Goal: Find specific page/section: Find specific page/section

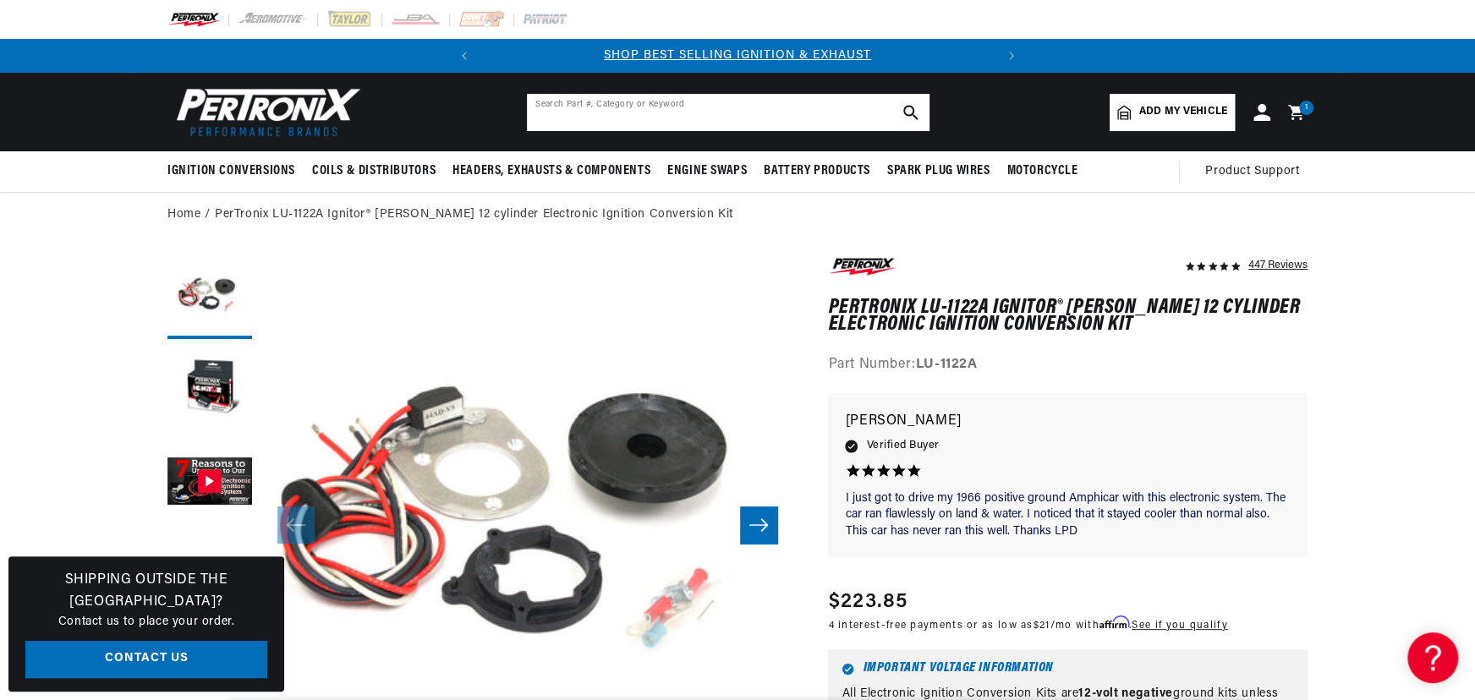
scroll to position [0, 513]
click at [622, 101] on input "text" at bounding box center [728, 112] width 403 height 37
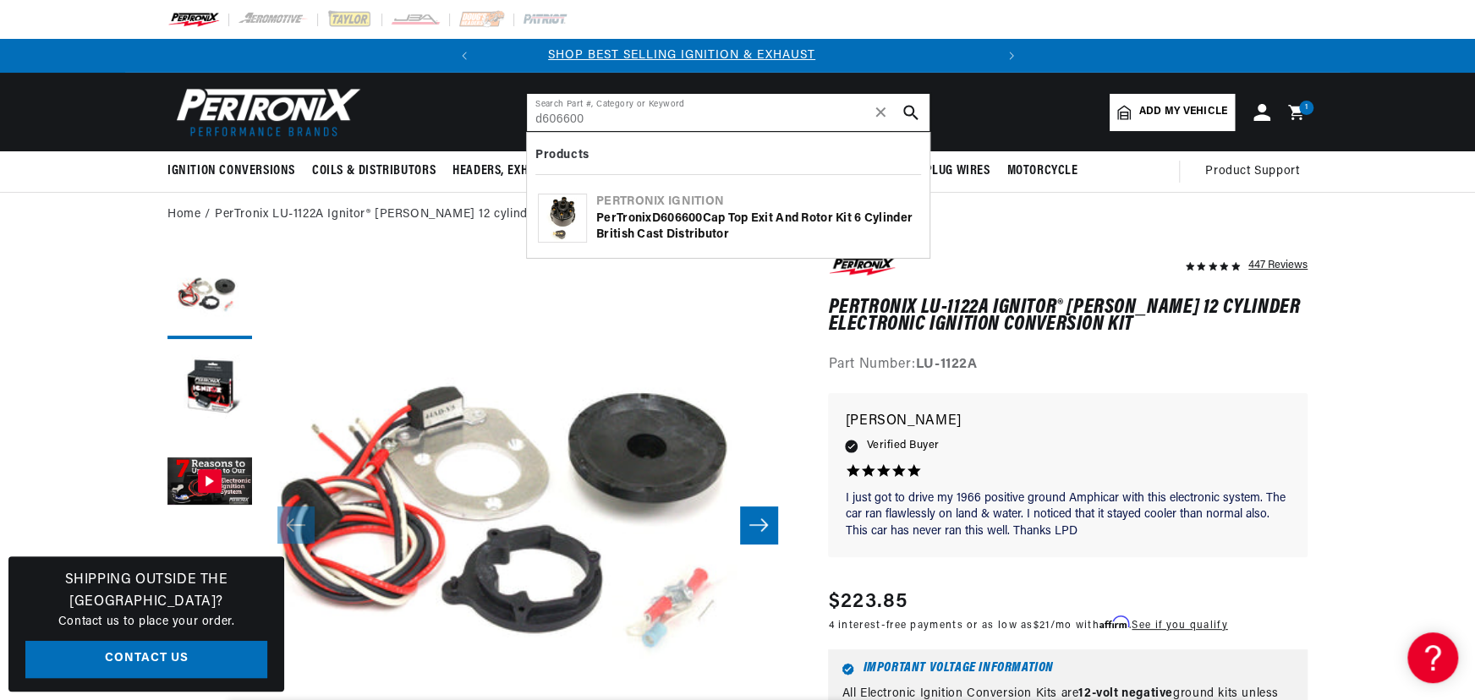
scroll to position [0, 0]
type input "d606600"
click at [648, 212] on div "PerTronix D606600 Cap top exit and Rotor Kit 6 cylinder British Cast Distributor" at bounding box center [757, 227] width 322 height 33
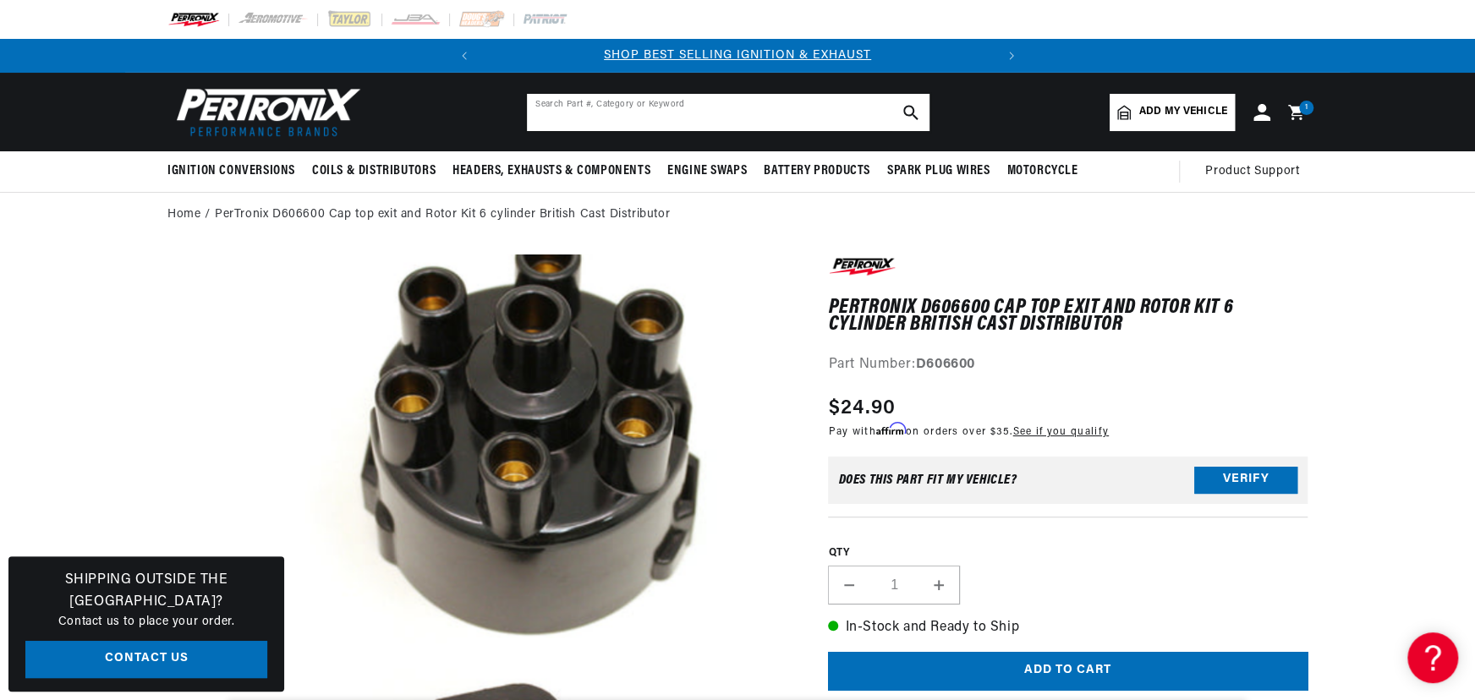
click at [694, 99] on input "text" at bounding box center [728, 112] width 403 height 37
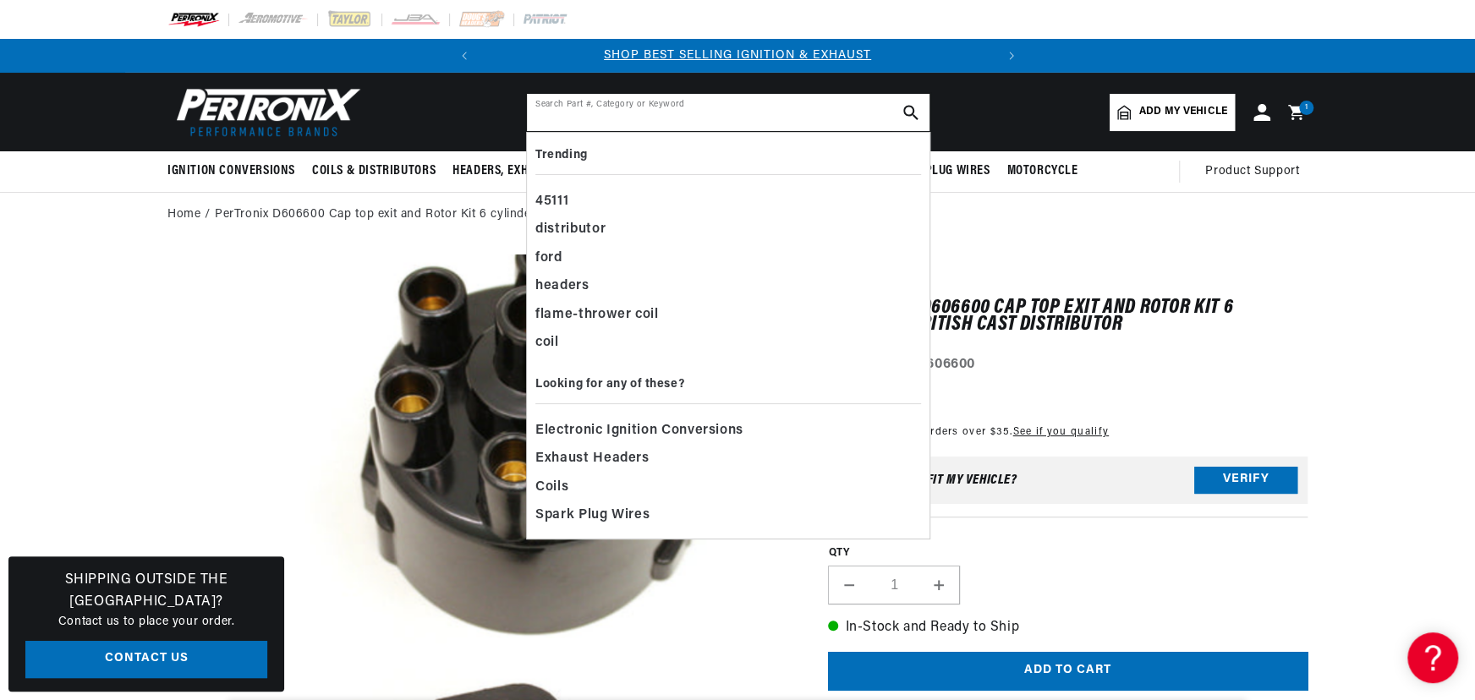
type input "1"
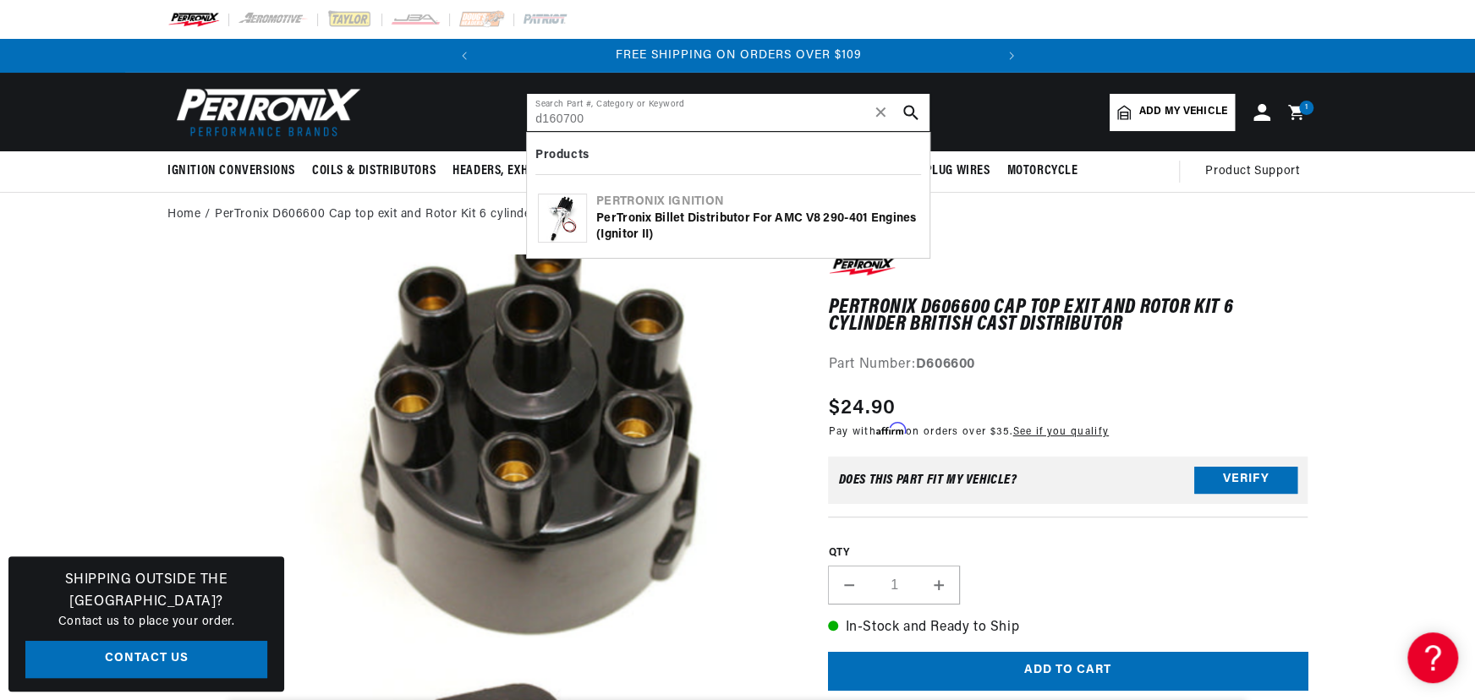
type input "d160700"
click at [696, 219] on div "PerTronix Billet Distributor for AMC V8 290-401 Engines (Ignitor II)" at bounding box center [757, 227] width 322 height 33
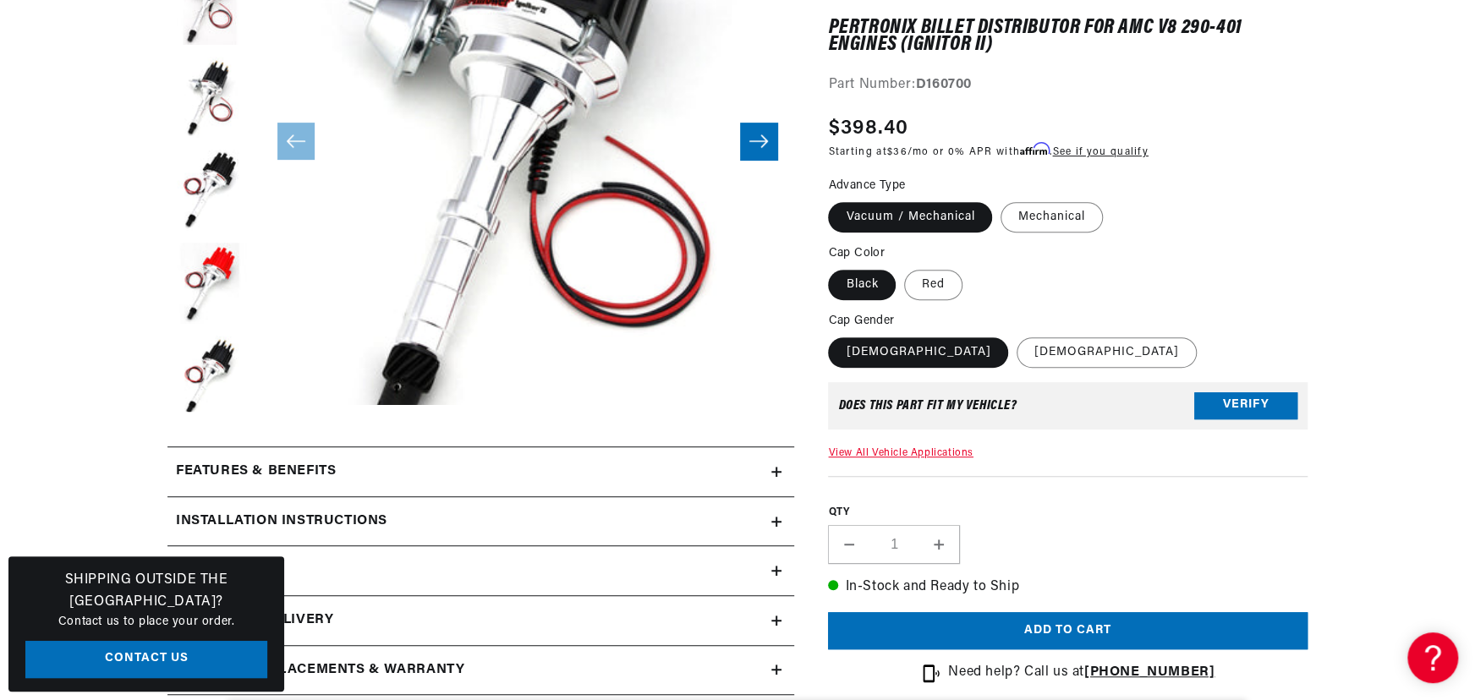
scroll to position [0, 513]
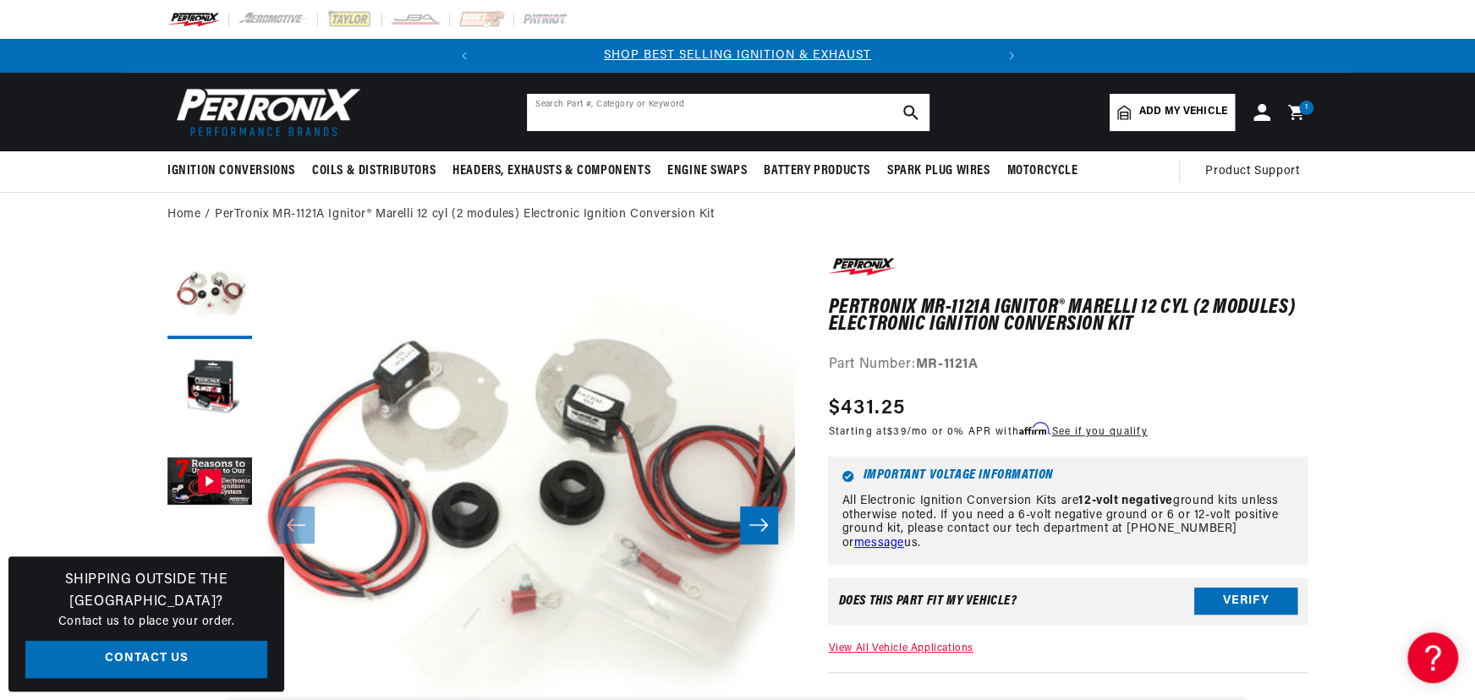
click at [780, 115] on input "text" at bounding box center [728, 112] width 403 height 37
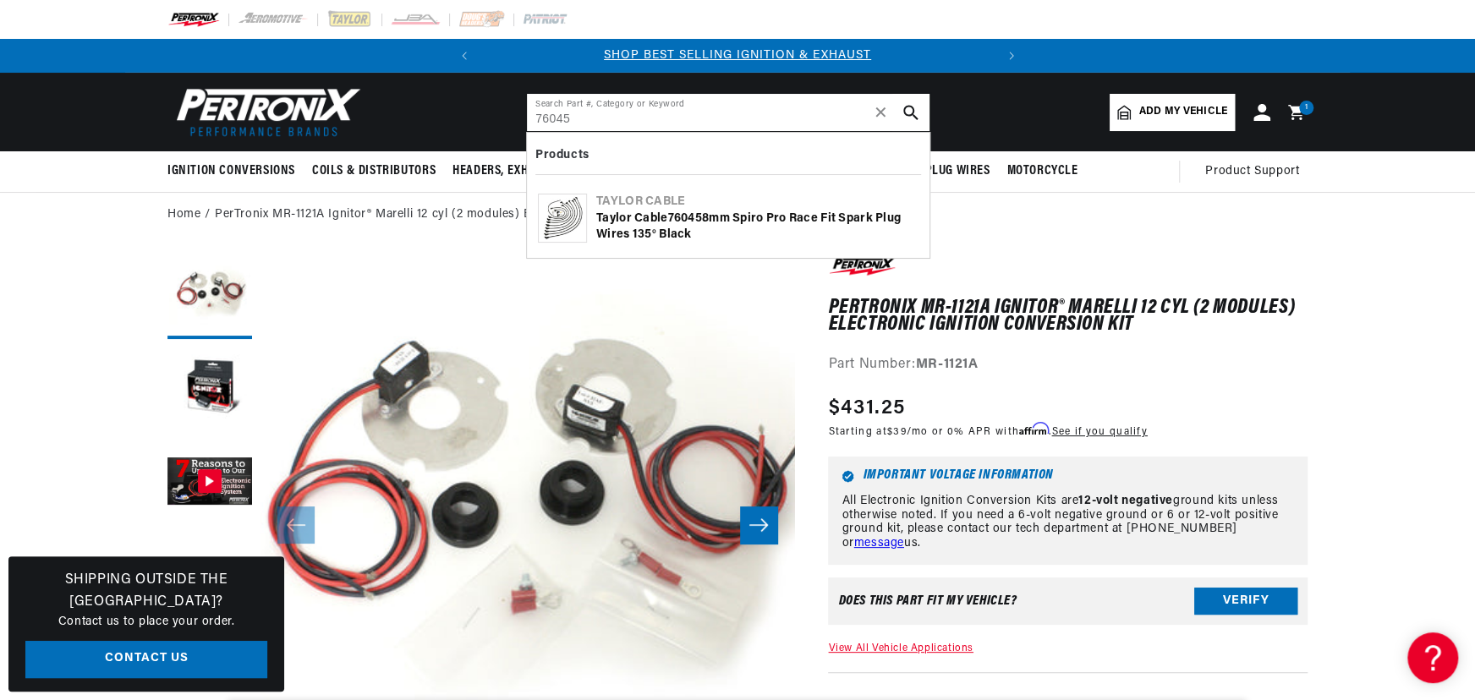
type input "76045"
click at [652, 227] on div "Taylor Cable 76045 8mm Spiro Pro Race Fit Spark Plug Wires 135° Black" at bounding box center [757, 227] width 322 height 33
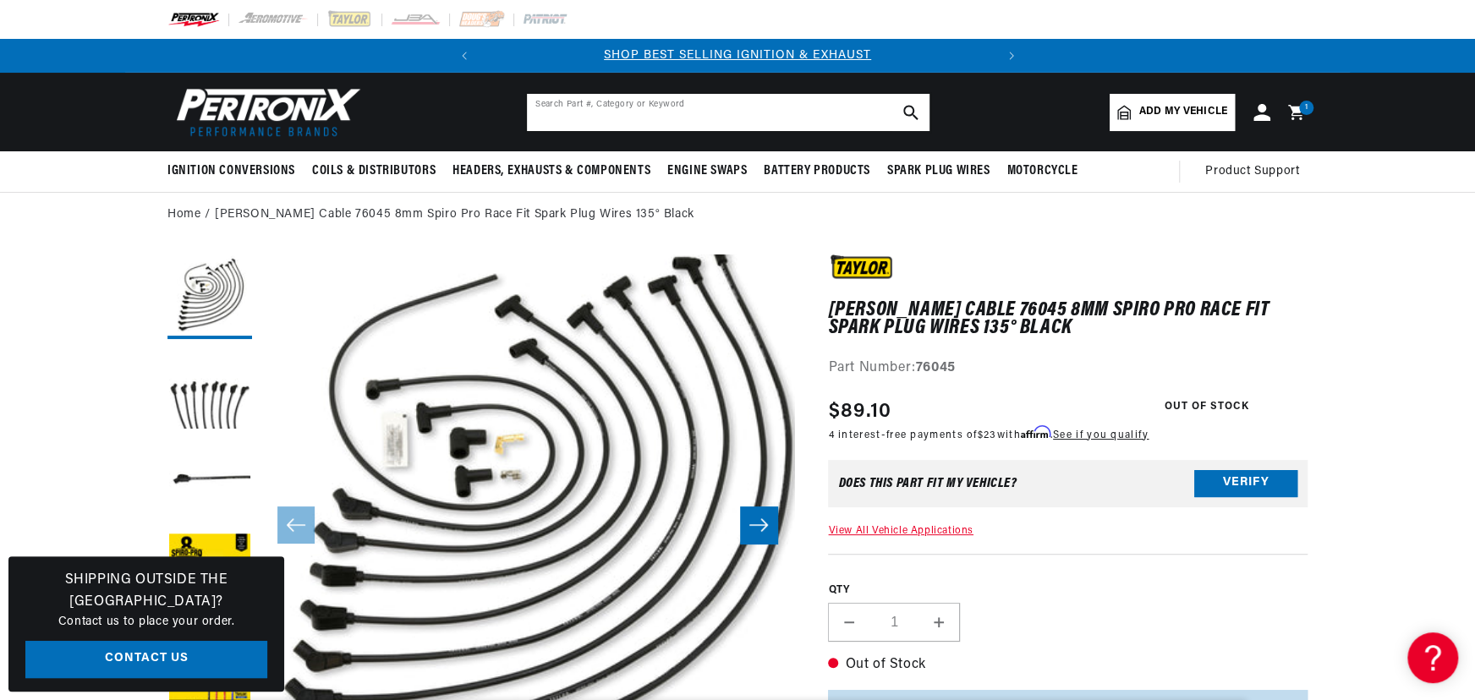
click at [618, 122] on input "text" at bounding box center [728, 112] width 403 height 37
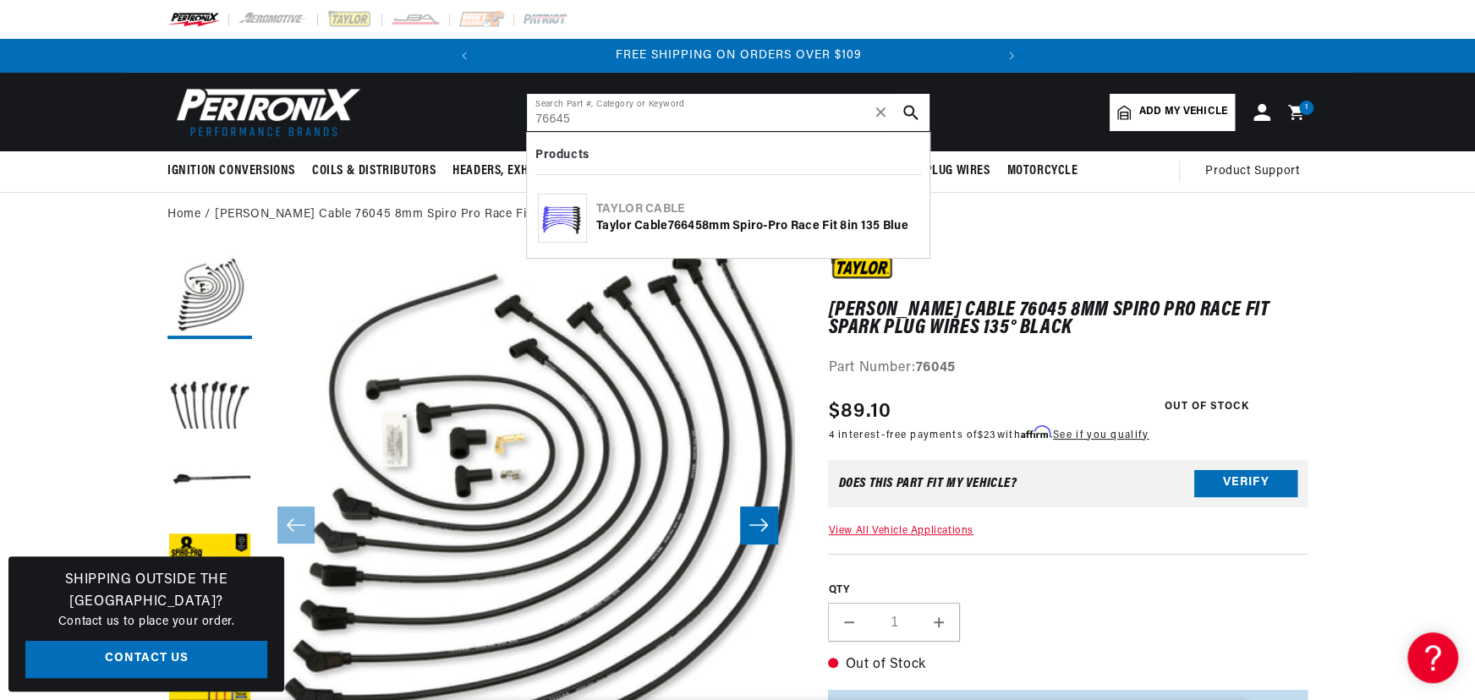
type input "76645"
click at [605, 225] on div "Taylor Cable 76645 8mm Spiro-Pro race fit 8in 135 blue" at bounding box center [757, 226] width 322 height 17
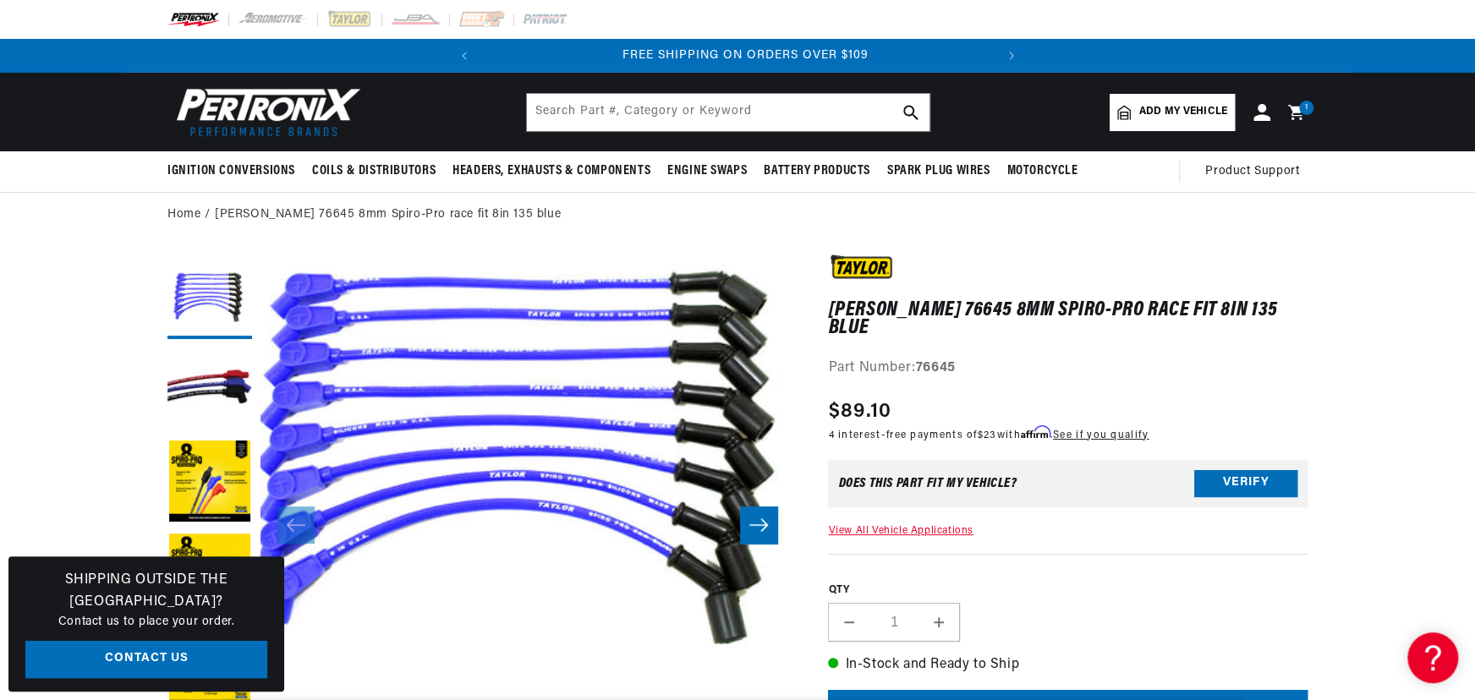
scroll to position [0, 513]
